Goal: Task Accomplishment & Management: Use online tool/utility

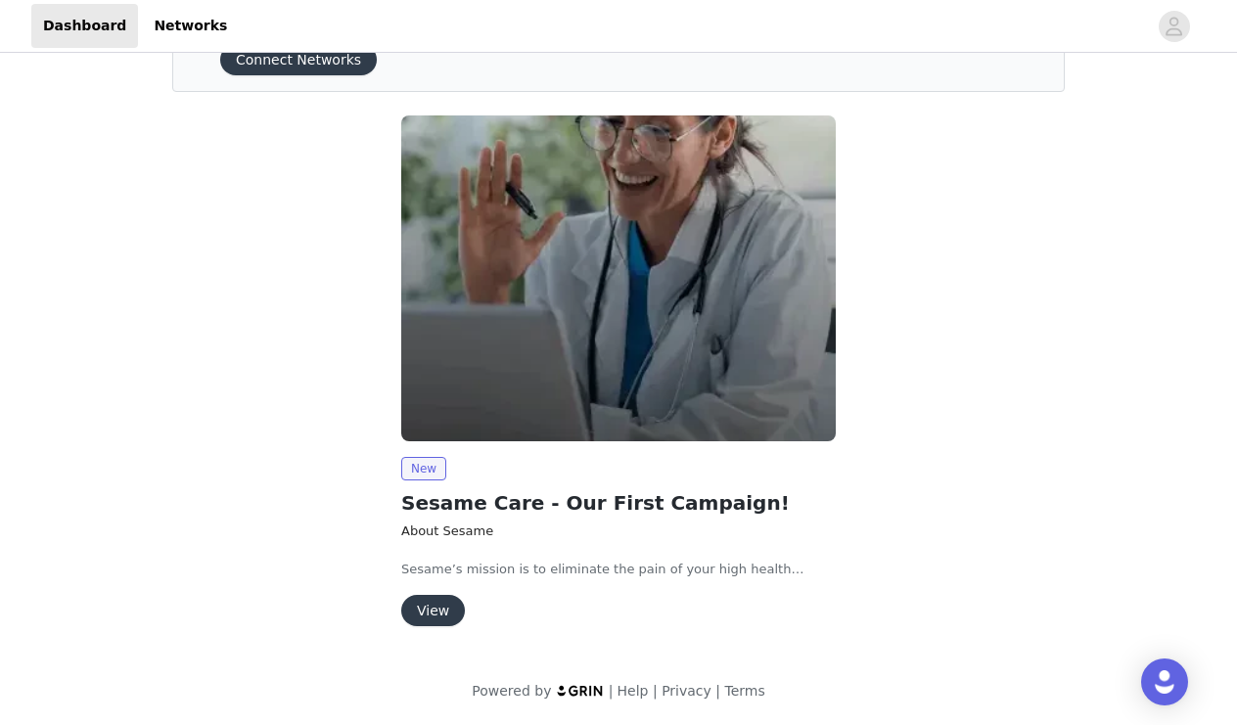
scroll to position [105, 0]
click at [431, 613] on button "View" at bounding box center [433, 610] width 64 height 31
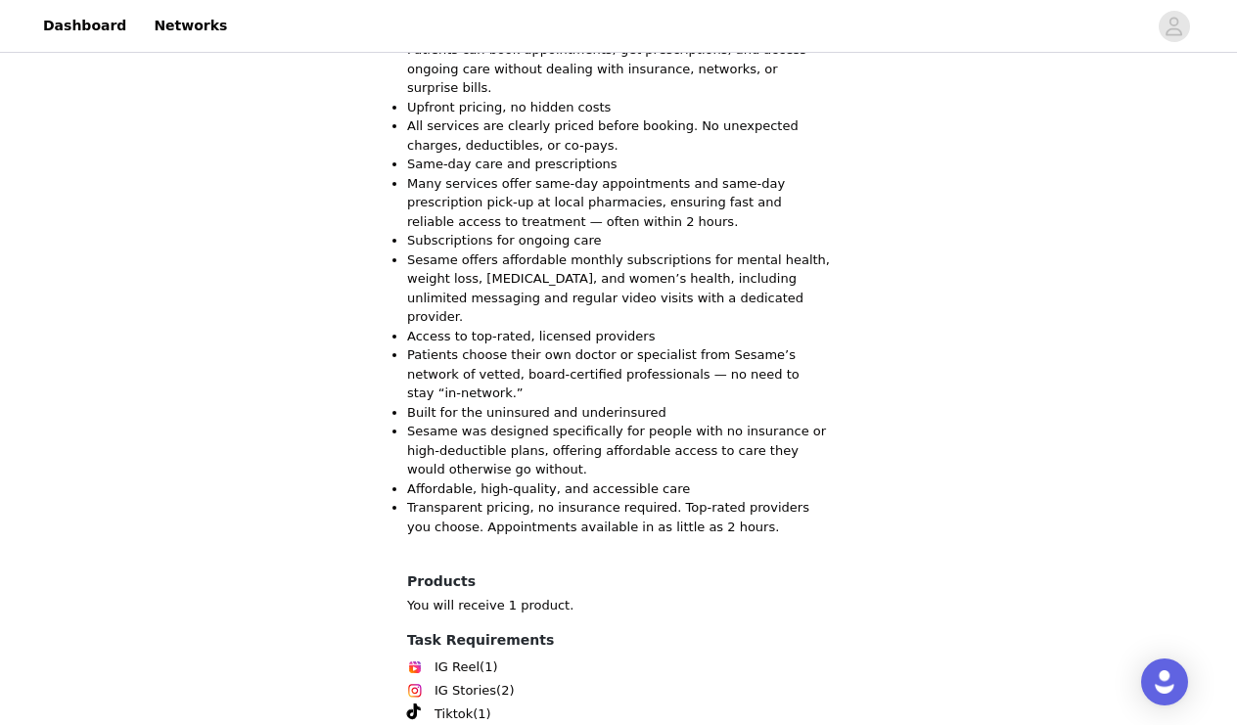
scroll to position [1893, 0]
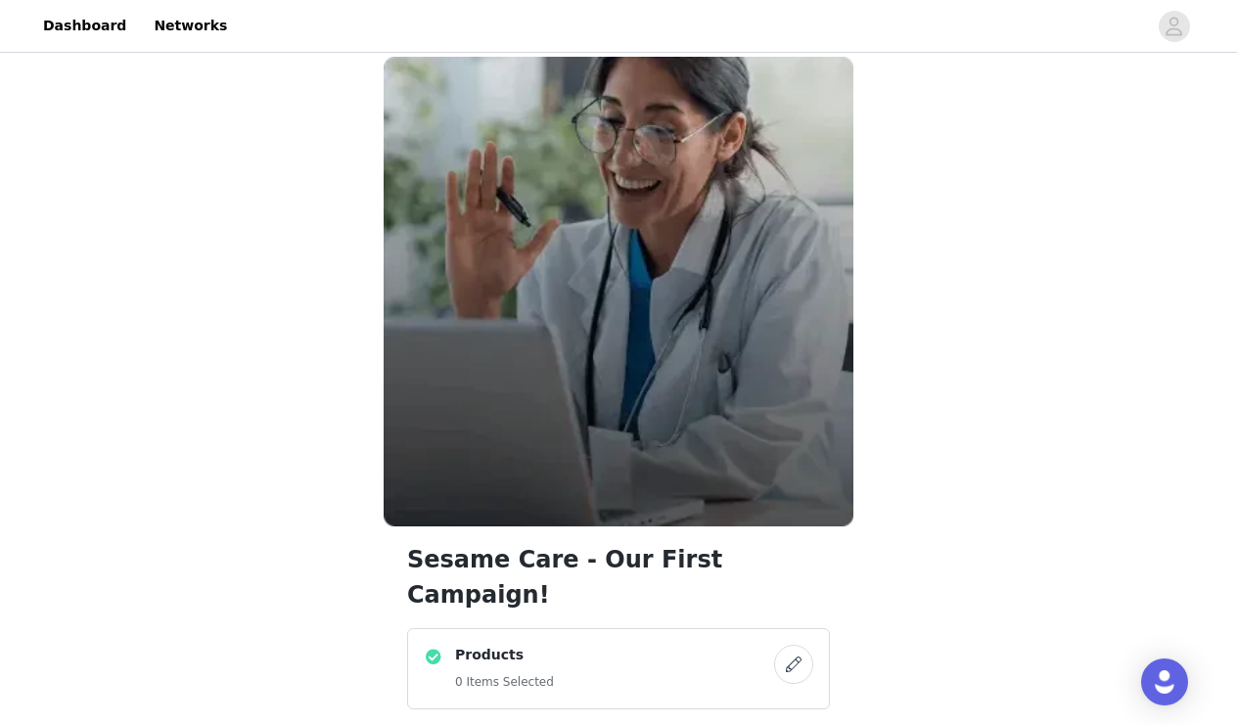
click at [539, 673] on h5 "0 Items Selected" at bounding box center [504, 682] width 99 height 18
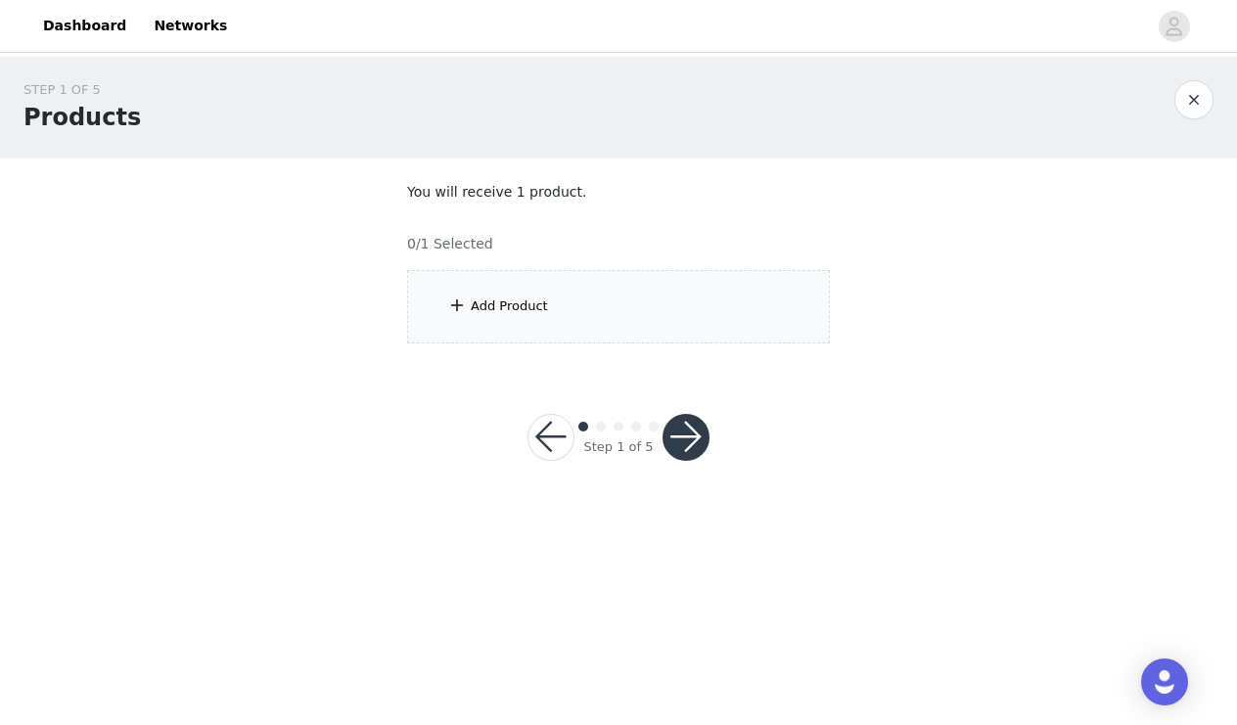
click at [480, 334] on div "Add Product" at bounding box center [618, 306] width 423 height 73
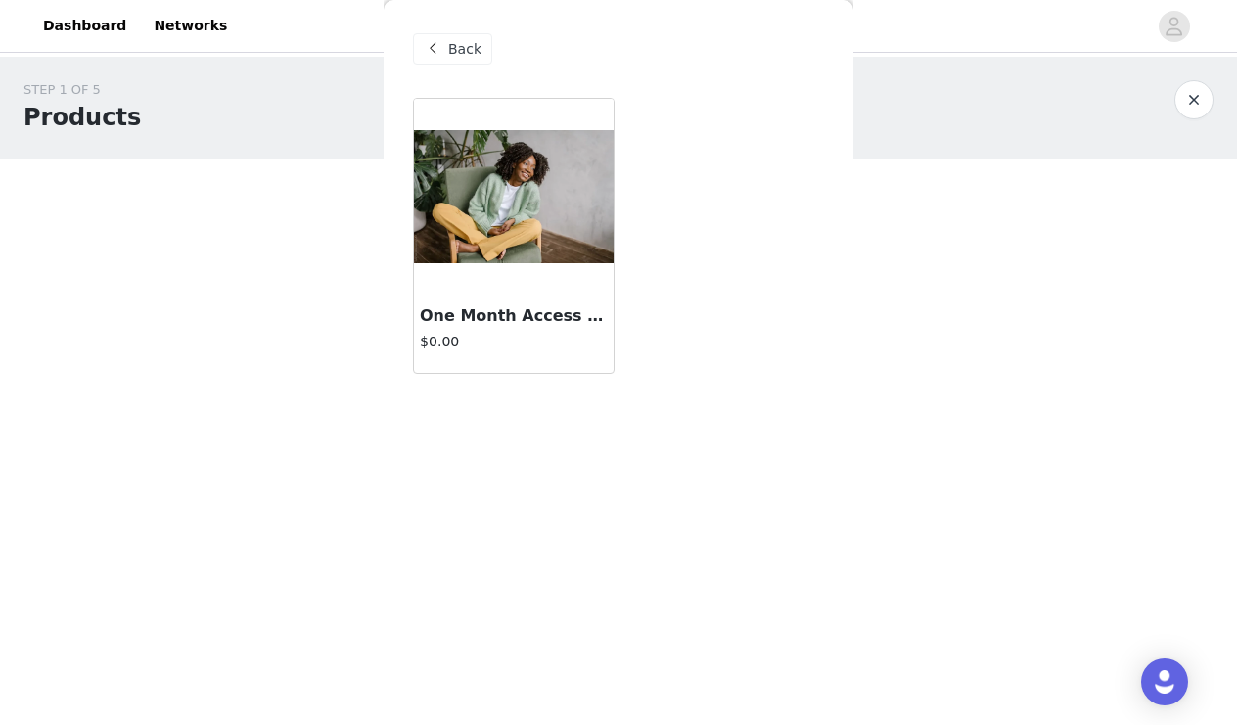
click at [537, 321] on h3 "One Month Access to Mental Health RX" at bounding box center [514, 315] width 188 height 23
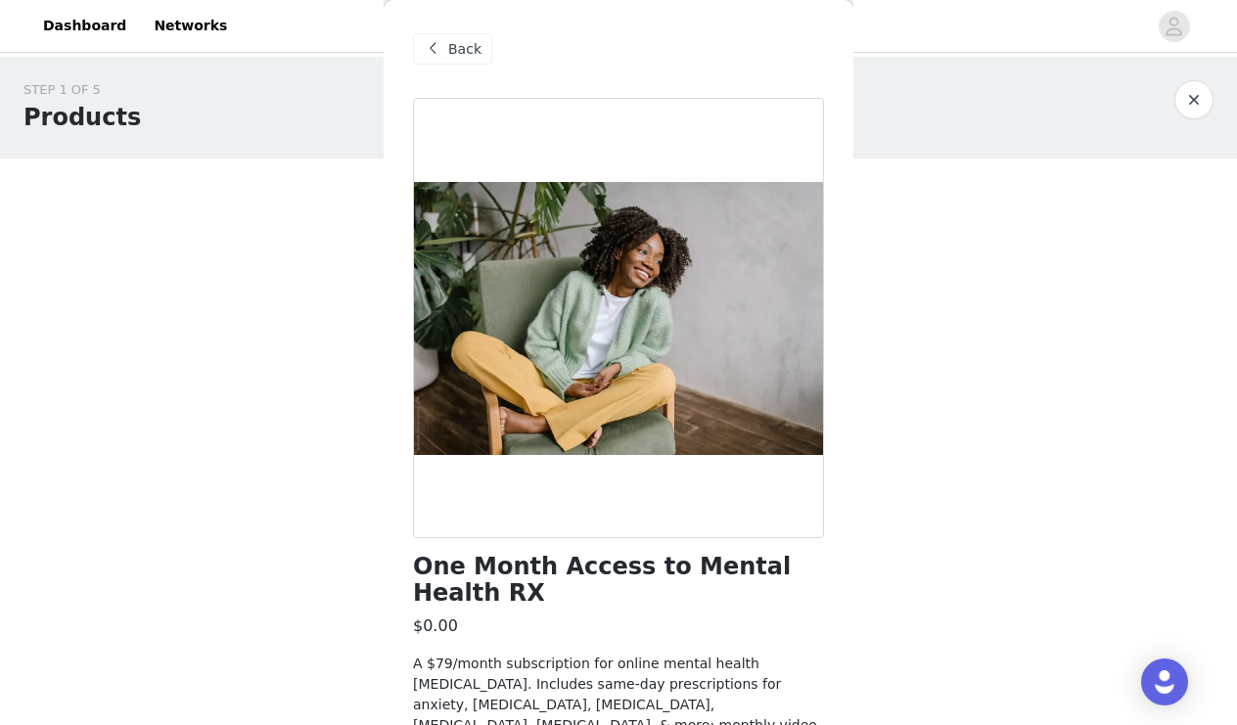
click at [452, 40] on span "Back" at bounding box center [464, 49] width 33 height 21
